Goal: Information Seeking & Learning: Learn about a topic

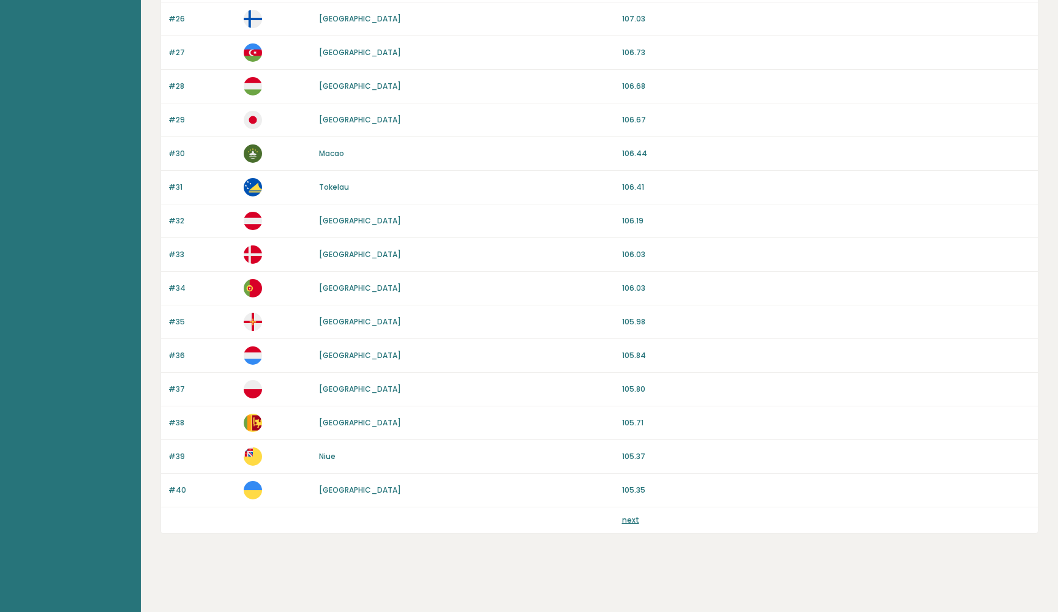
scroll to position [978, 0]
click at [624, 523] on link "next" at bounding box center [630, 520] width 17 height 10
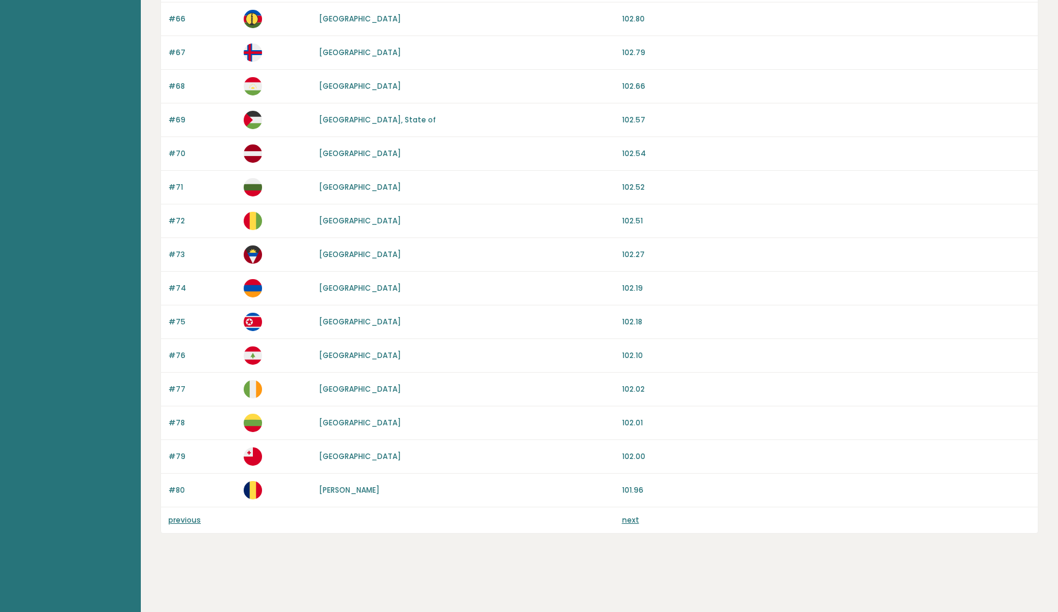
scroll to position [978, 0]
click at [629, 522] on link "next" at bounding box center [630, 520] width 17 height 10
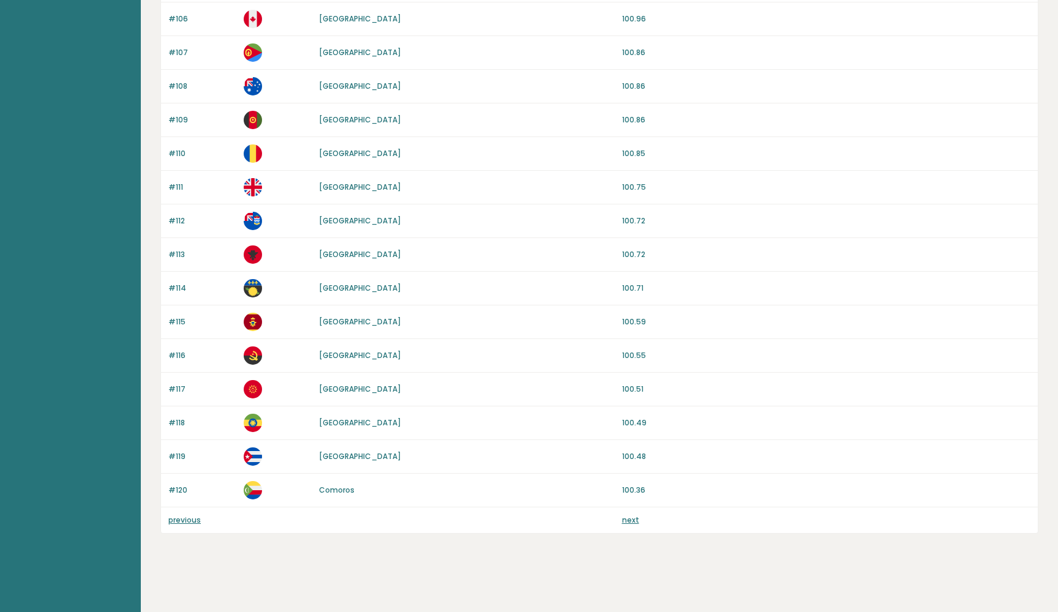
scroll to position [978, 0]
click at [624, 521] on link "next" at bounding box center [630, 520] width 17 height 10
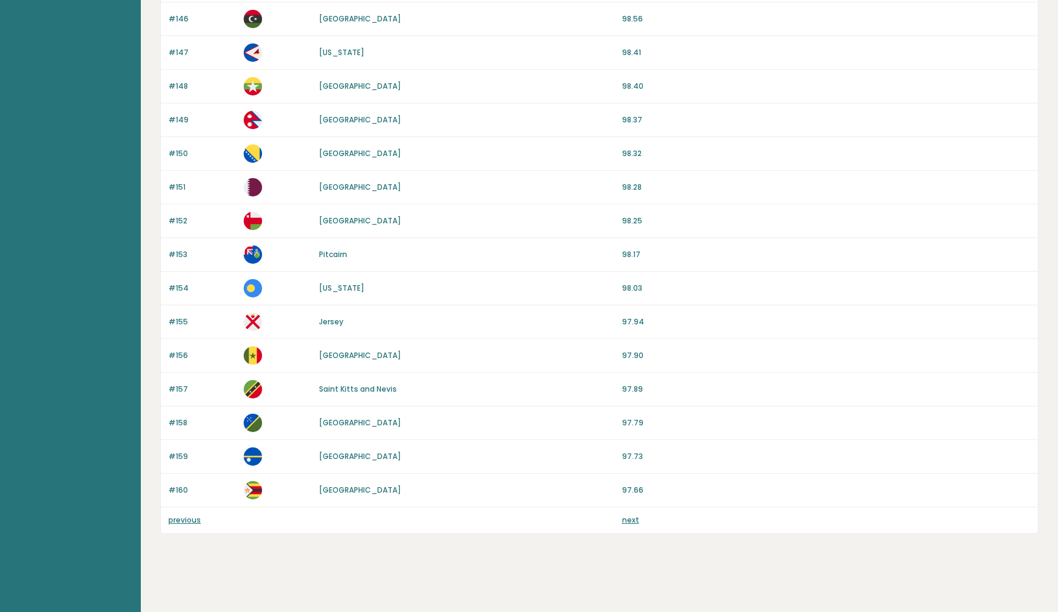
scroll to position [978, 0]
click at [628, 522] on link "next" at bounding box center [630, 520] width 17 height 10
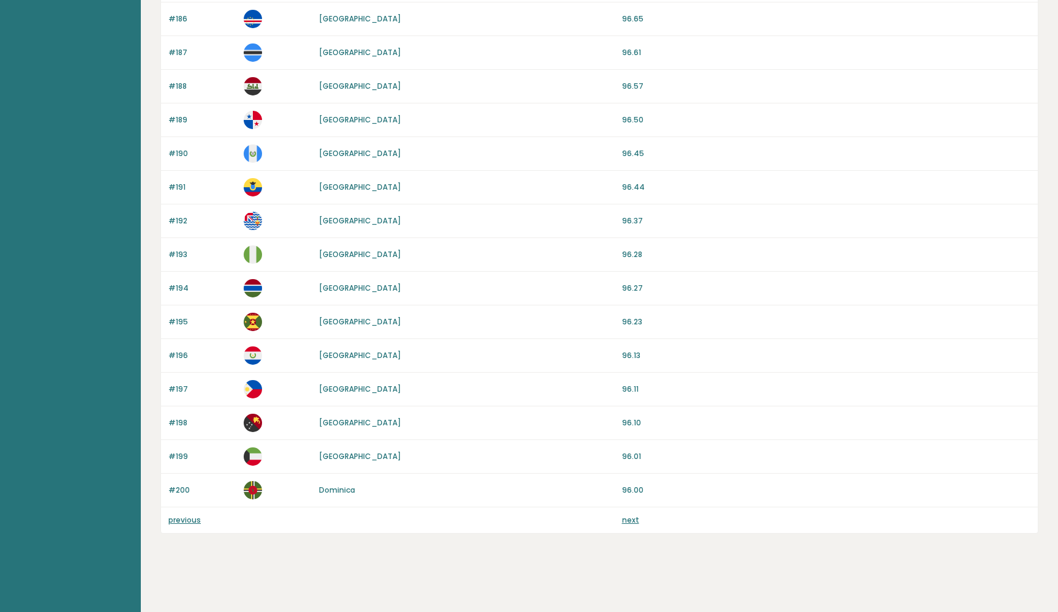
scroll to position [978, 0]
click at [637, 520] on link "next" at bounding box center [630, 520] width 17 height 10
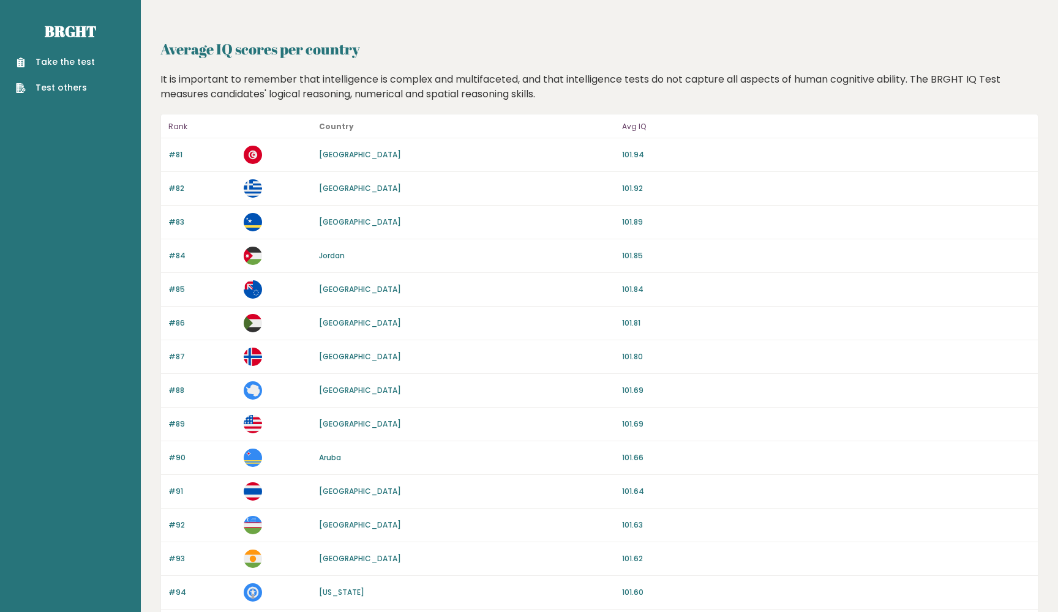
scroll to position [978, 0]
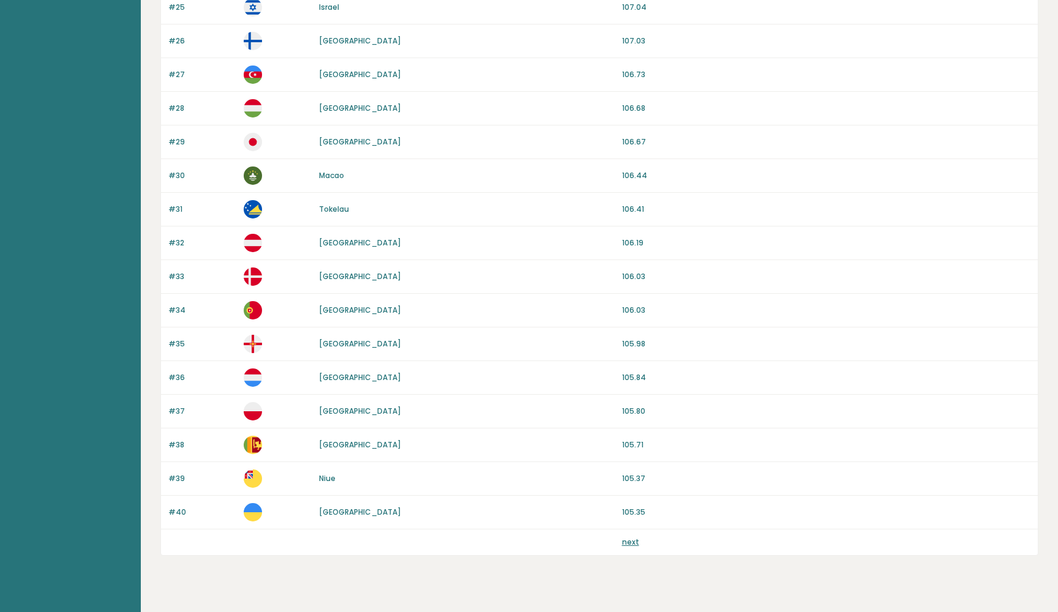
scroll to position [958, 0]
